Goal: Task Accomplishment & Management: Use online tool/utility

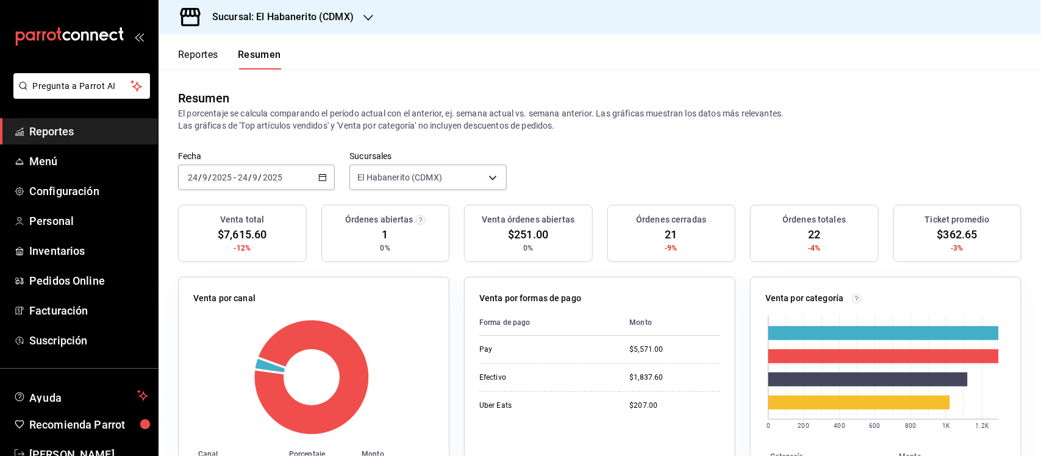
click at [208, 55] on button "Reportes" at bounding box center [198, 59] width 40 height 21
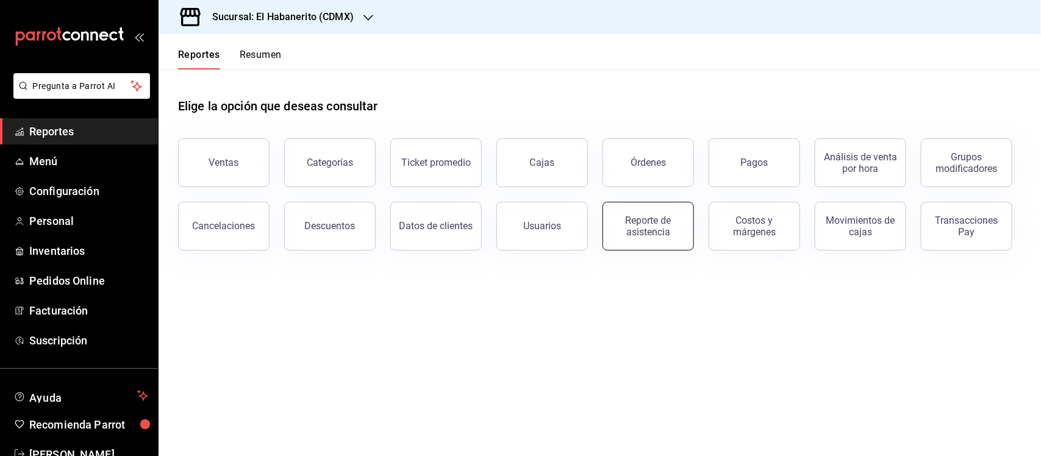
click at [654, 211] on button "Reporte de asistencia" at bounding box center [647, 226] width 91 height 49
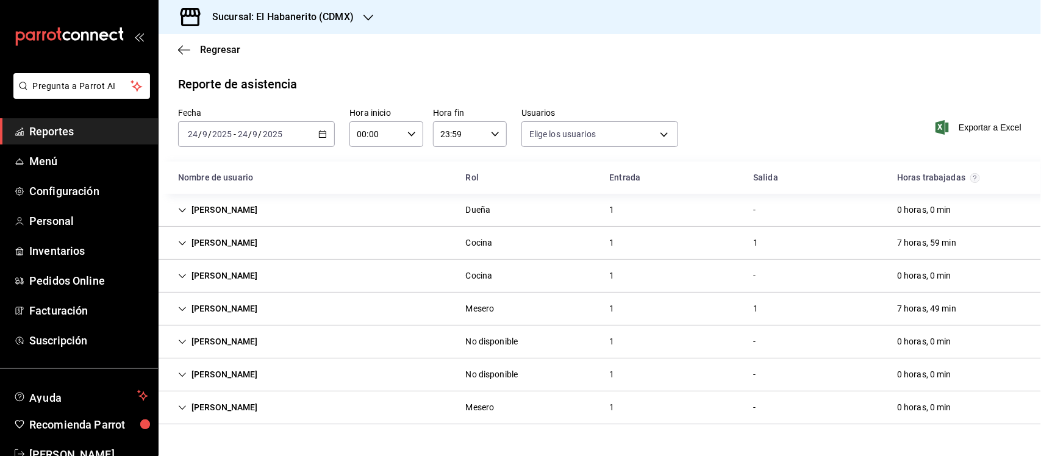
type input "b241b17a-4775-4721-96b7-16a033e42004,a060618e-f519-467f-9772-bdb8bde7b0fa,b521a…"
click at [321, 128] on div "[DATE] [DATE] - [DATE] [DATE]" at bounding box center [256, 134] width 157 height 26
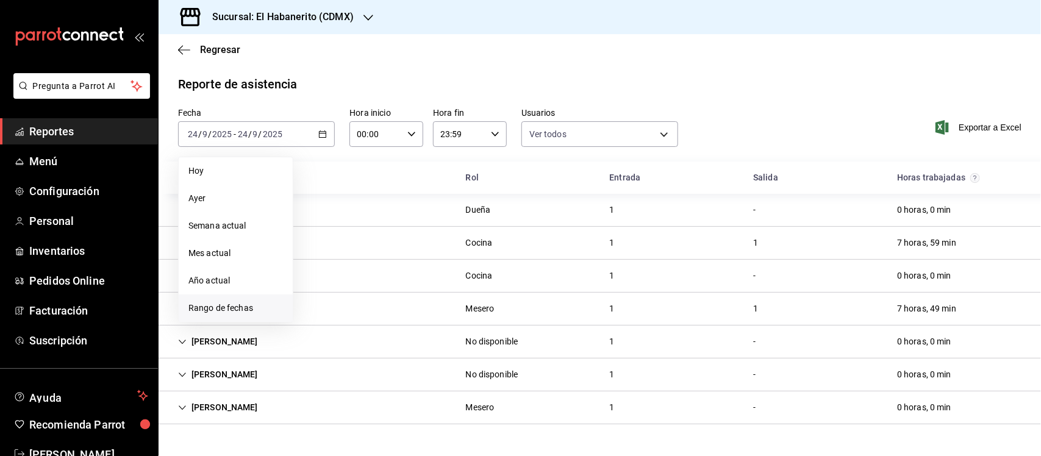
click at [213, 297] on li "Rango de fechas" at bounding box center [236, 307] width 114 height 27
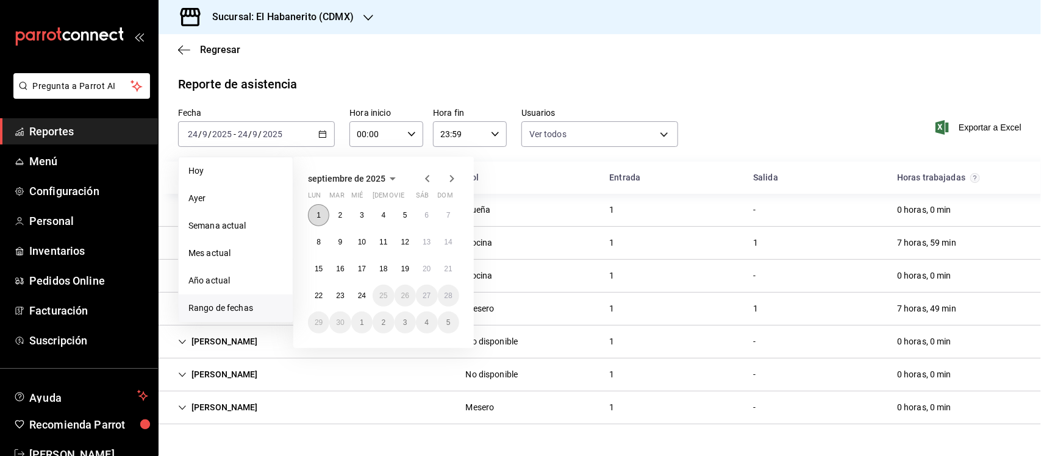
click at [313, 208] on button "1" at bounding box center [318, 215] width 21 height 22
click at [354, 291] on button "24" at bounding box center [361, 296] width 21 height 22
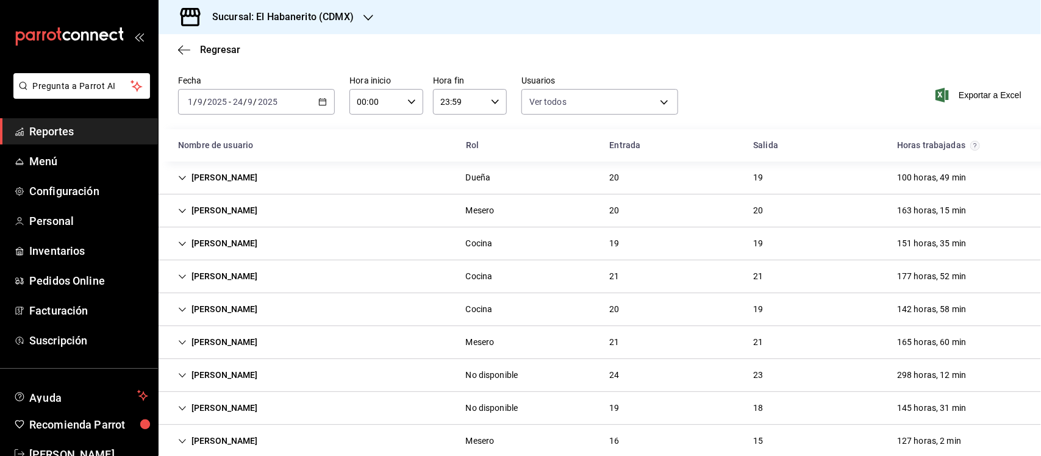
scroll to position [54, 0]
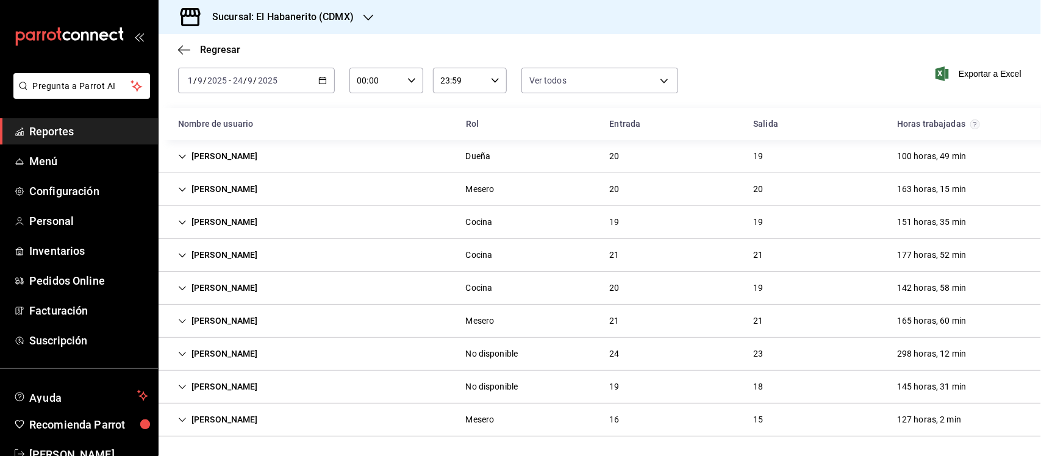
click at [181, 383] on icon "Cell" at bounding box center [182, 387] width 9 height 9
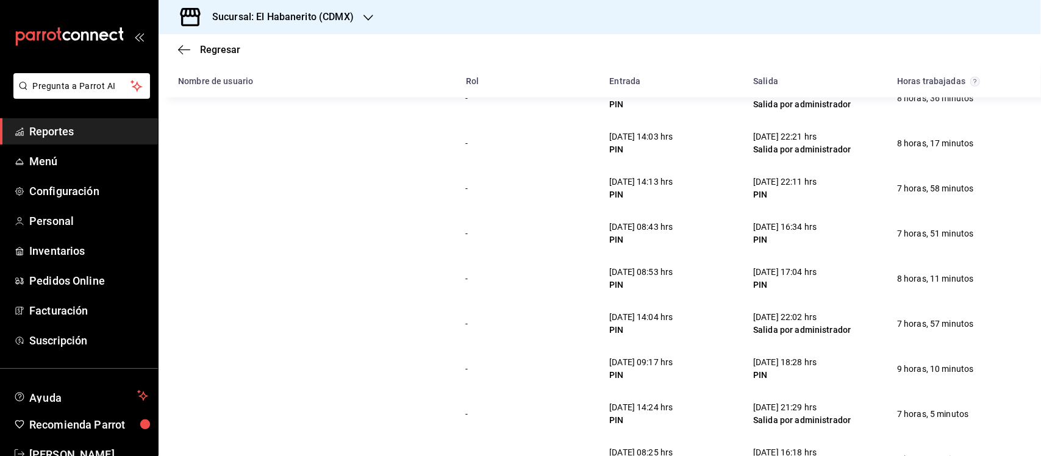
scroll to position [613, 0]
